Goal: Task Accomplishment & Management: Use online tool/utility

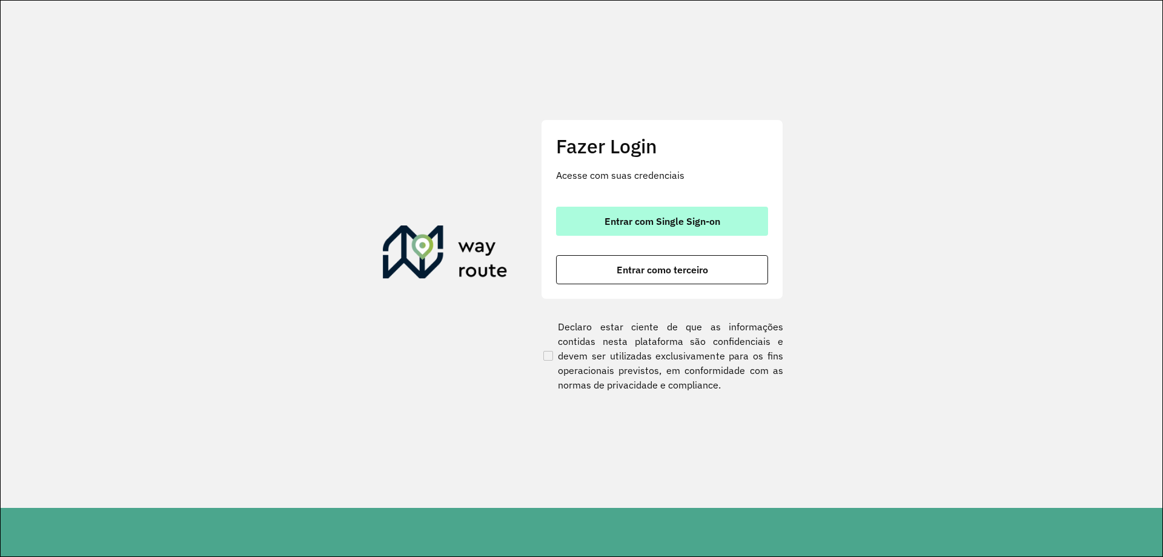
click at [695, 220] on span "Entrar com Single Sign-on" at bounding box center [662, 221] width 116 height 10
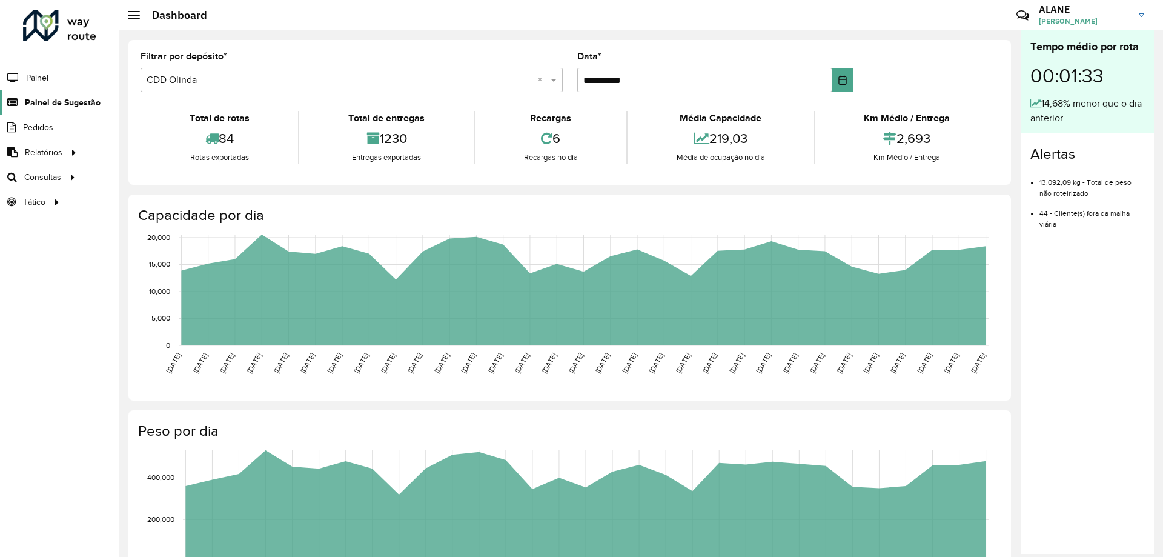
click at [76, 101] on span "Painel de Sugestão" at bounding box center [63, 102] width 76 height 13
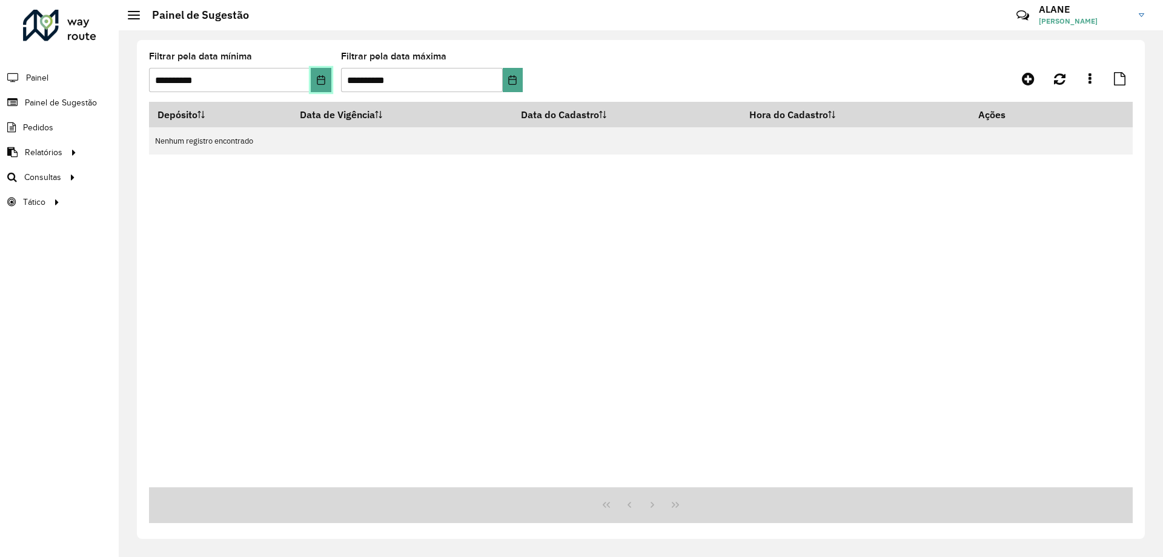
click at [314, 81] on button "Choose Date" at bounding box center [321, 80] width 20 height 24
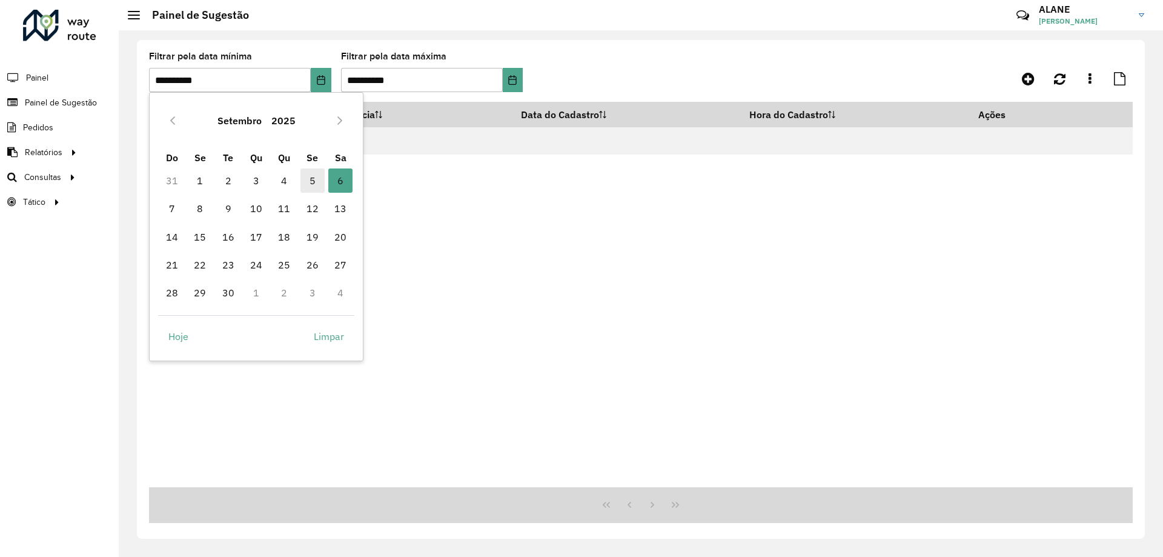
click at [305, 180] on span "5" at bounding box center [312, 180] width 24 height 24
type input "**********"
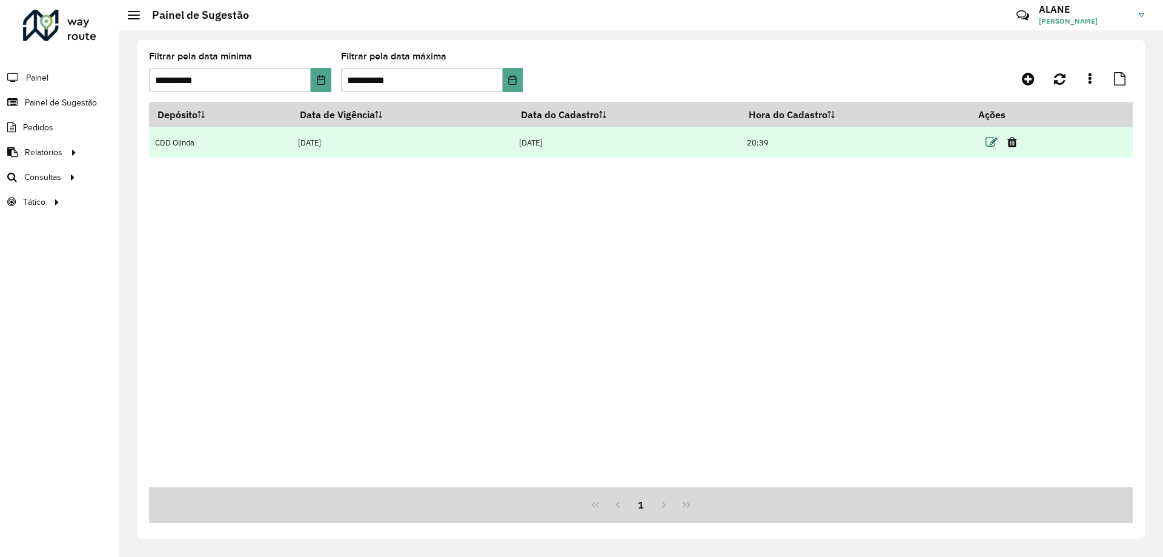
click at [995, 142] on icon at bounding box center [991, 142] width 12 height 12
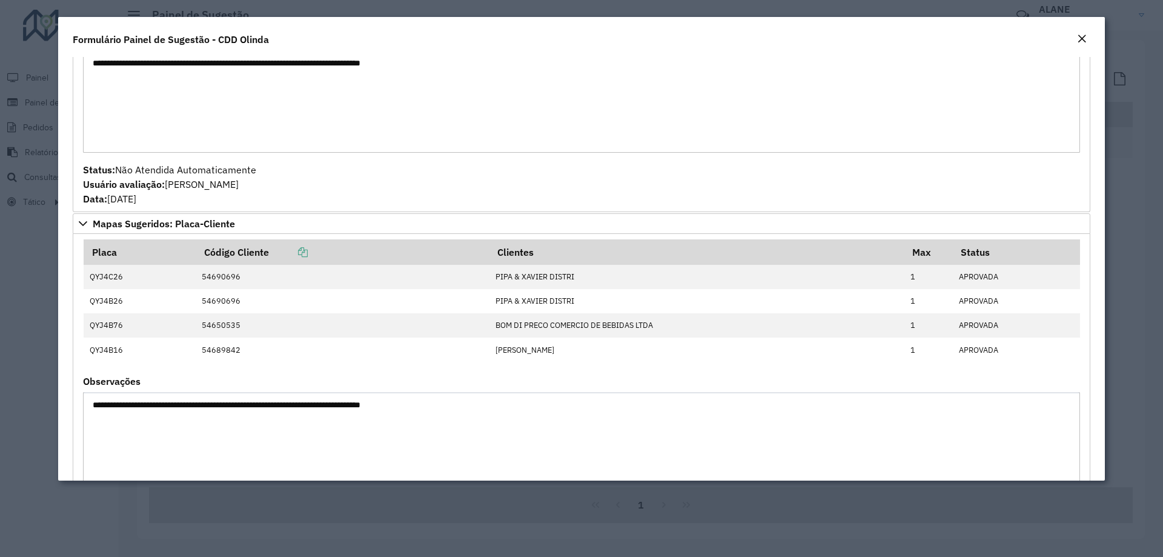
scroll to position [666, 0]
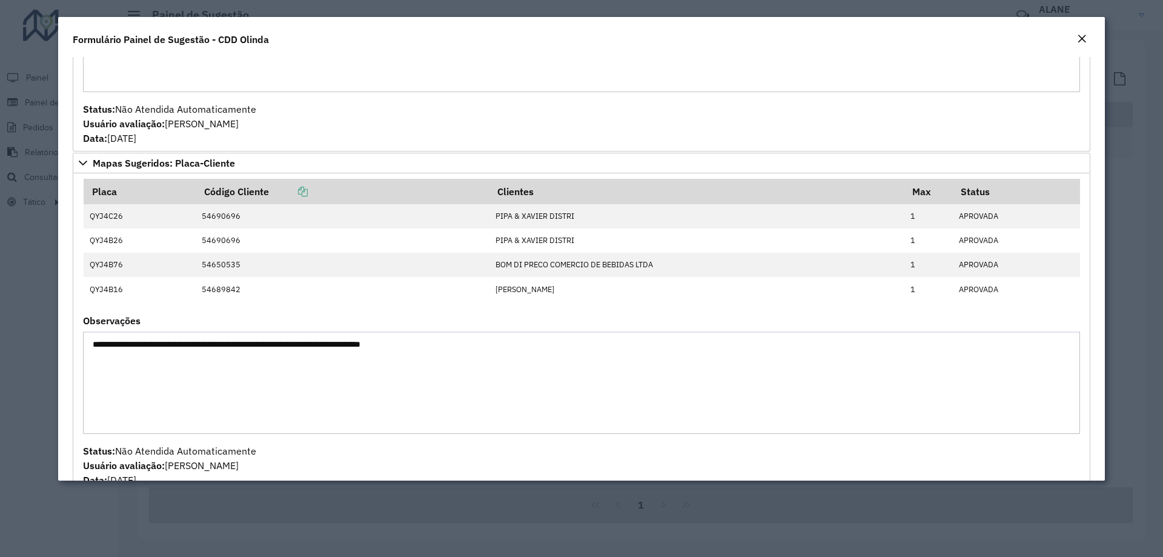
click at [1081, 33] on div "Close" at bounding box center [1082, 39] width 10 height 15
